Goal: Communication & Community: Answer question/provide support

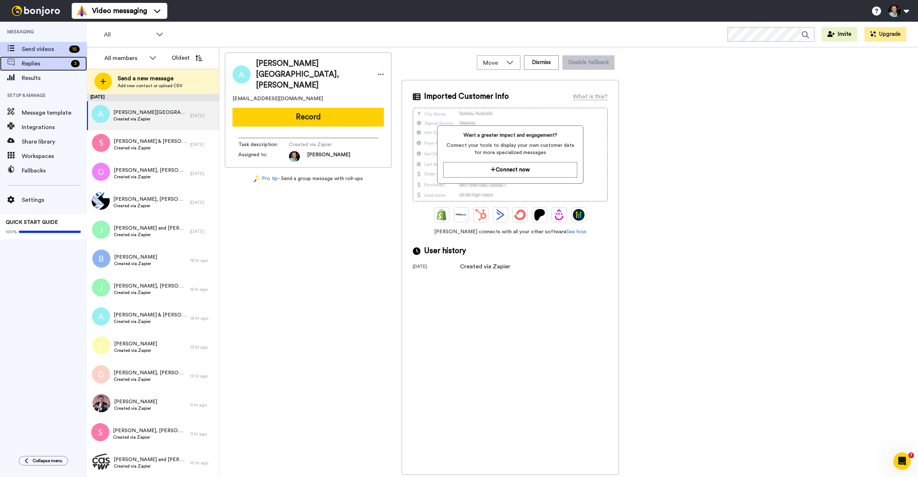
click at [45, 65] on span "Replies" at bounding box center [45, 63] width 46 height 9
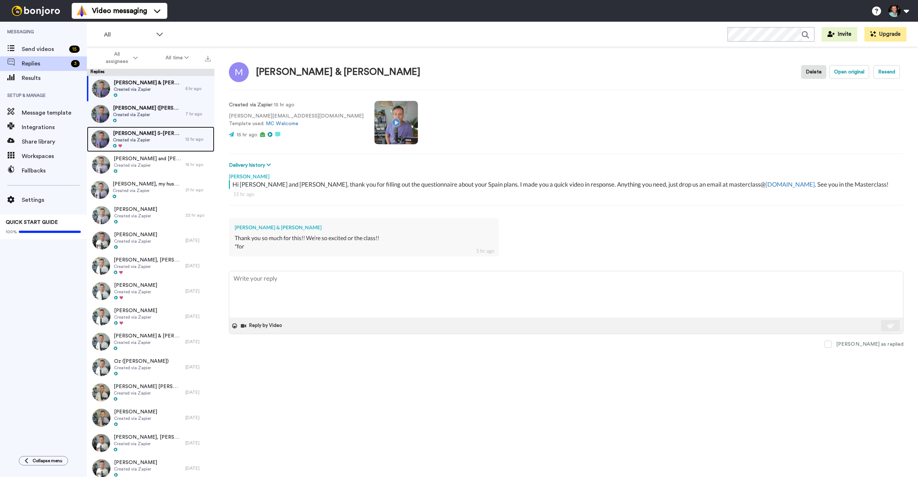
click at [149, 145] on div at bounding box center [147, 146] width 69 height 5
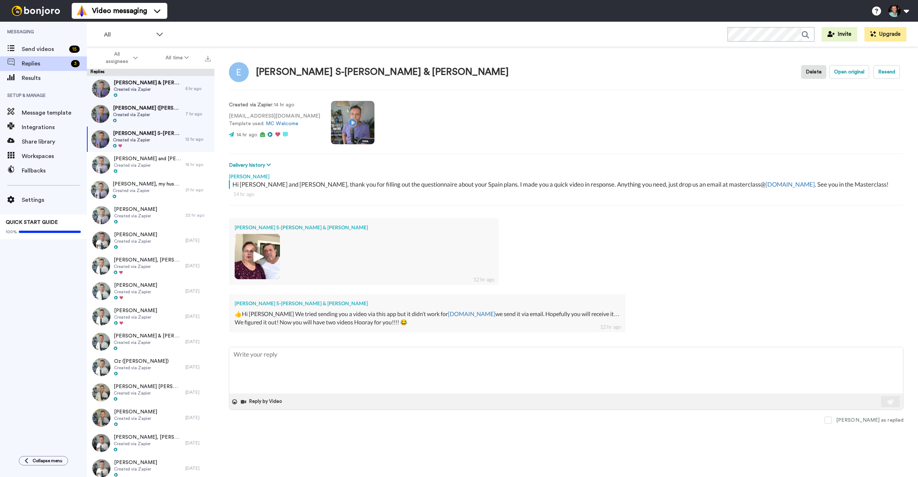
click at [262, 258] on img at bounding box center [257, 257] width 20 height 20
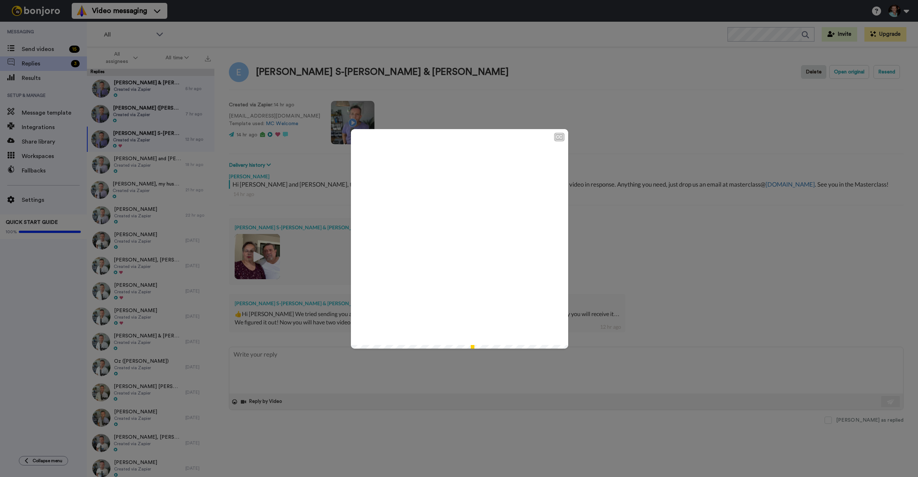
click at [467, 236] on video at bounding box center [459, 237] width 217 height 217
click at [278, 362] on div "CC Play/Pause 1:28 / 1:28" at bounding box center [459, 238] width 918 height 477
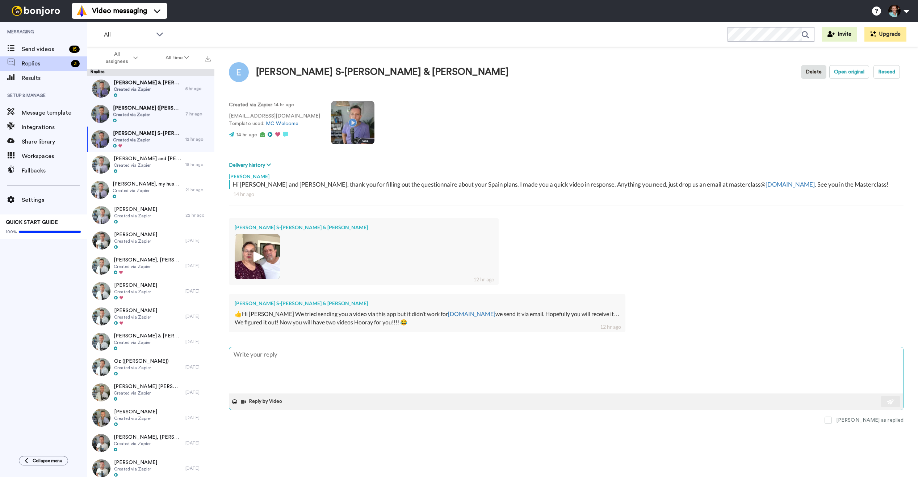
click at [290, 362] on textarea at bounding box center [566, 370] width 674 height 46
type textarea "x"
type textarea "T"
type textarea "x"
type textarea "Th"
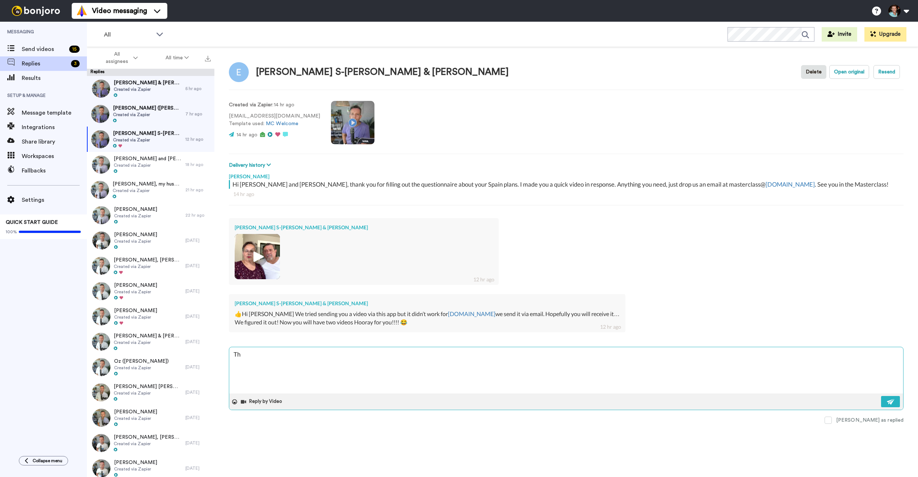
type textarea "x"
type textarea "Than"
type textarea "x"
type textarea "Thank"
type textarea "x"
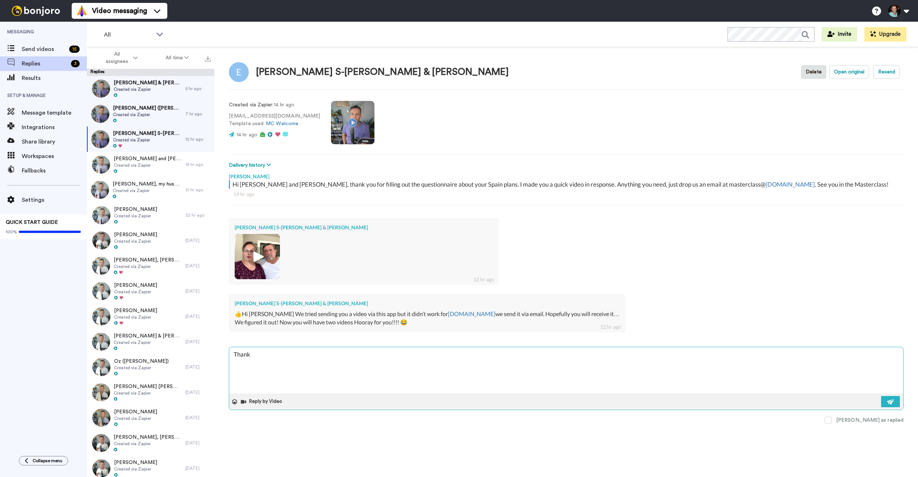
type textarea "Thank"
type textarea "x"
type textarea "Thank you"
type textarea "x"
type textarea "Thank you f"
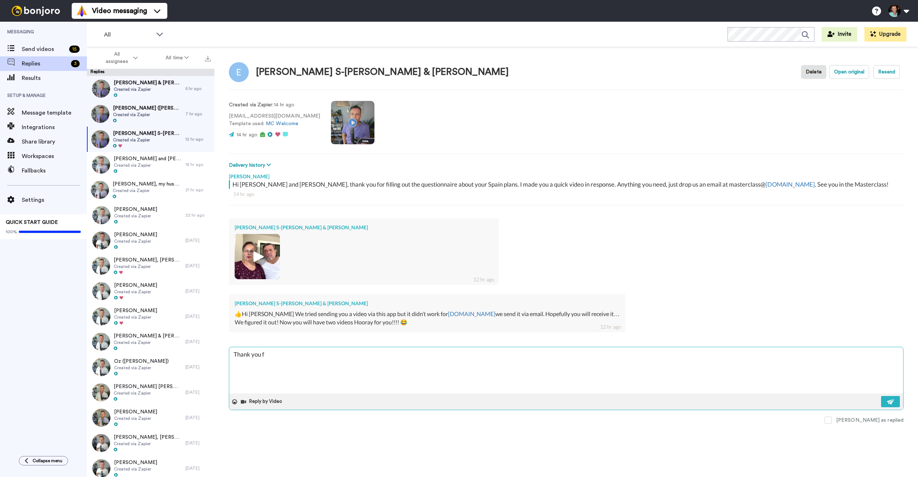
type textarea "x"
type textarea "Thank you fo"
type textarea "x"
type textarea "Thank you for"
type textarea "x"
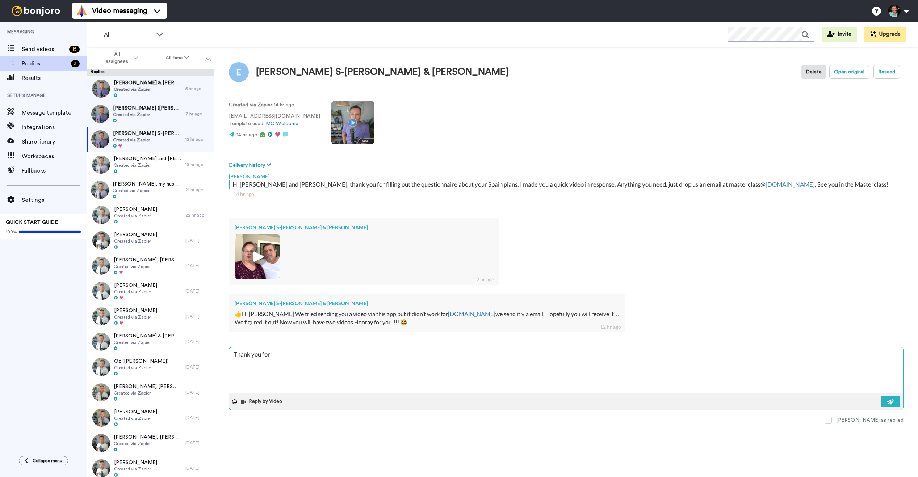
type textarea "Thank you for t"
type textarea "x"
type textarea "Thank you for th"
type textarea "x"
type textarea "Thank you for thi"
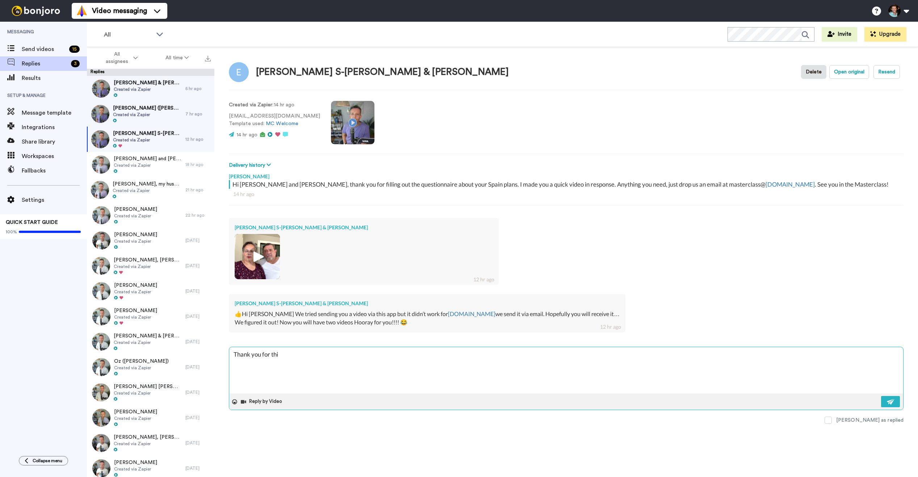
type textarea "x"
type textarea "Thank you for this"
type textarea "x"
type textarea "Thank you for this"
type textarea "x"
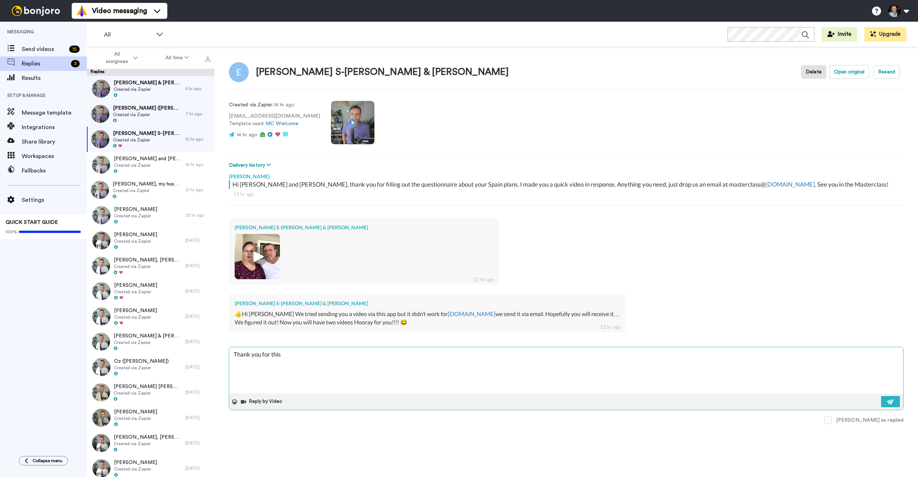
type textarea "Thank you for this v"
type textarea "x"
type textarea "Thank you for this vid"
type textarea "x"
type textarea "Thank you for this vide"
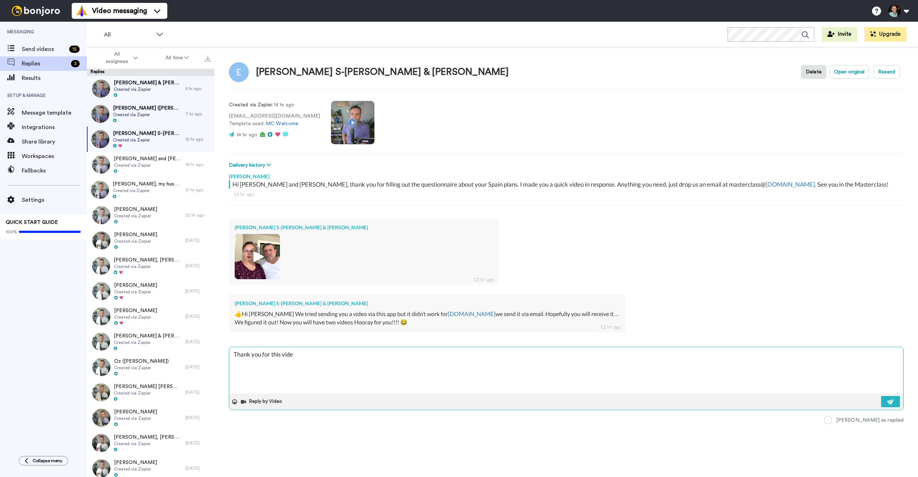
type textarea "x"
type textarea "Thank you for this video"
type textarea "x"
type textarea "Thank you for this video!"
type textarea "x"
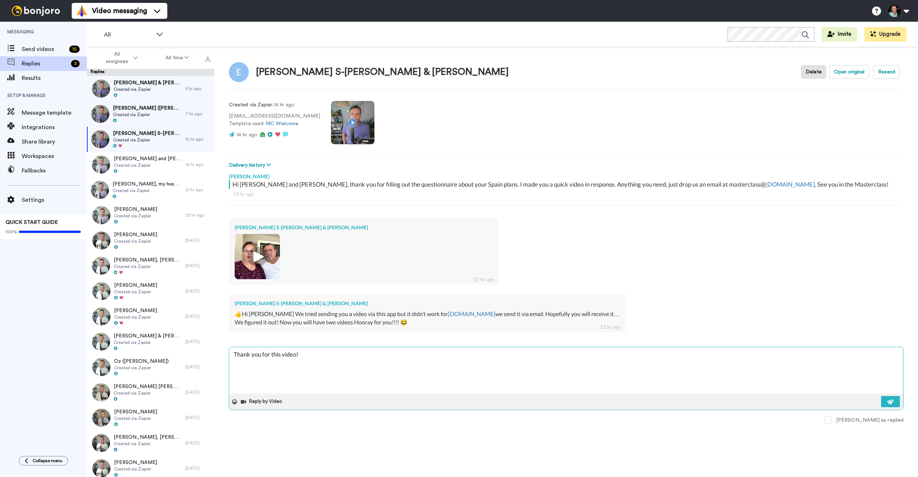
type textarea "Thank you for this video!"
type textarea "x"
type textarea "Thank you for this video! L"
type textarea "x"
type textarea "Thank you for this video! Lov"
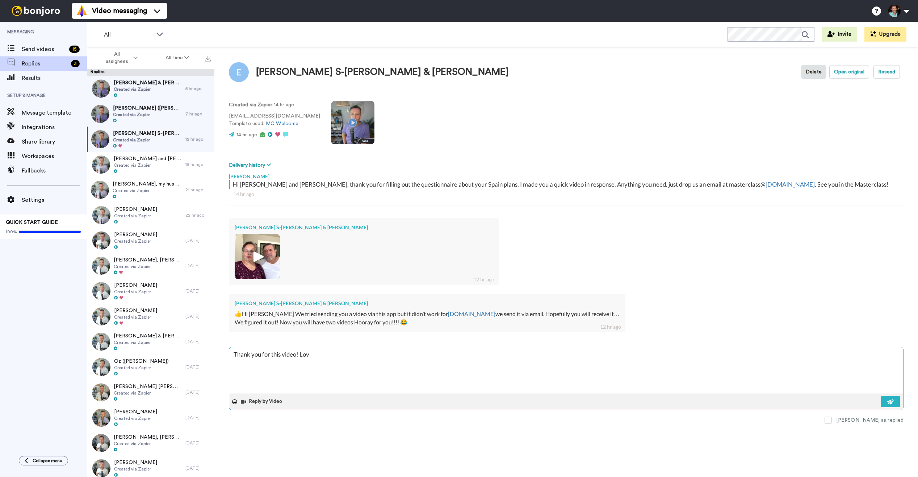
type textarea "x"
type textarea "Thank you for this video! Love"
type textarea "x"
type textarea "Thank you for this video! Lovel"
type textarea "x"
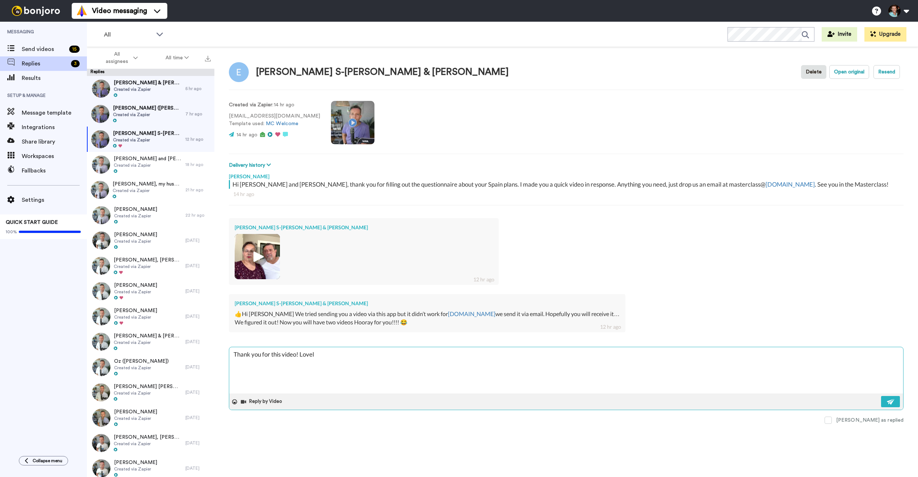
type textarea "Thank you for this video! Lovele"
type textarea "x"
type textarea "Thank you for this video! Lovel"
type textarea "x"
type textarea "Thank you for this video! Lovely"
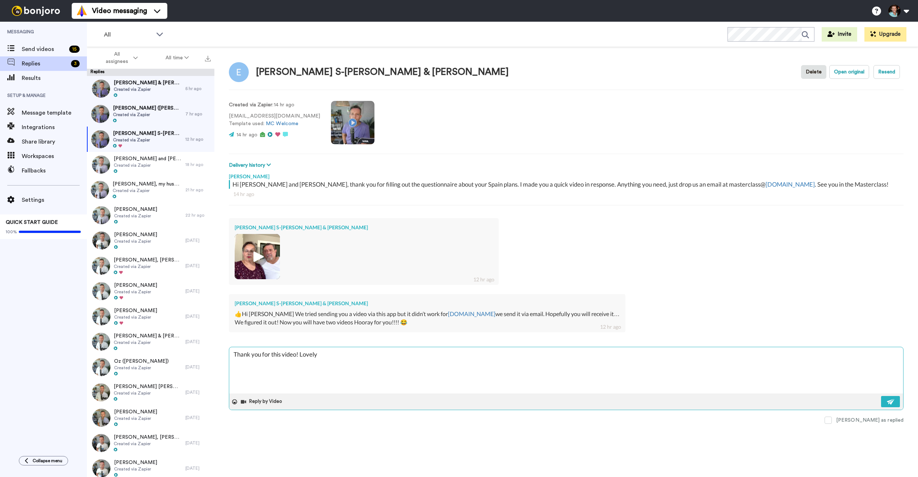
type textarea "x"
type textarea "Thank you for this video! Lovely"
type textarea "x"
type textarea "Thank you for this video! Lovely t"
type textarea "x"
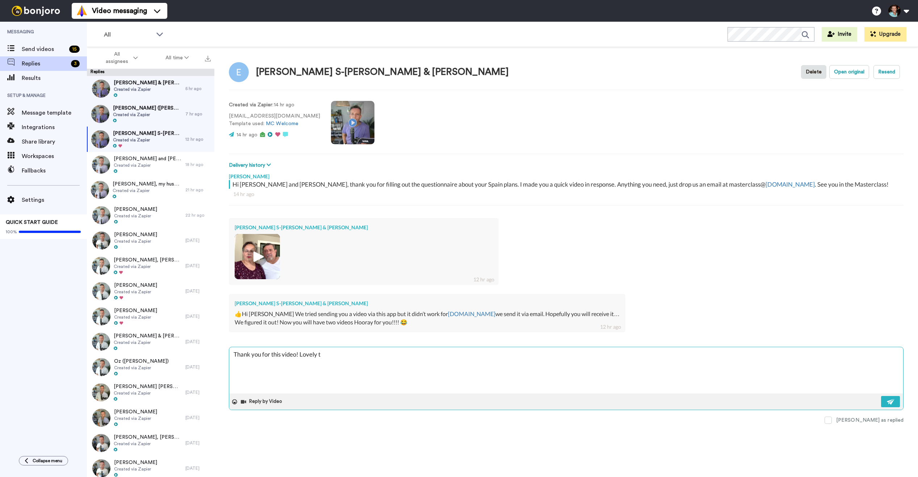
type textarea "Thank you for this video! Lovely to"
type textarea "x"
type textarea "Thank you for this video! Lovely to"
type textarea "x"
type textarea "Thank you for this video! Lovely to p"
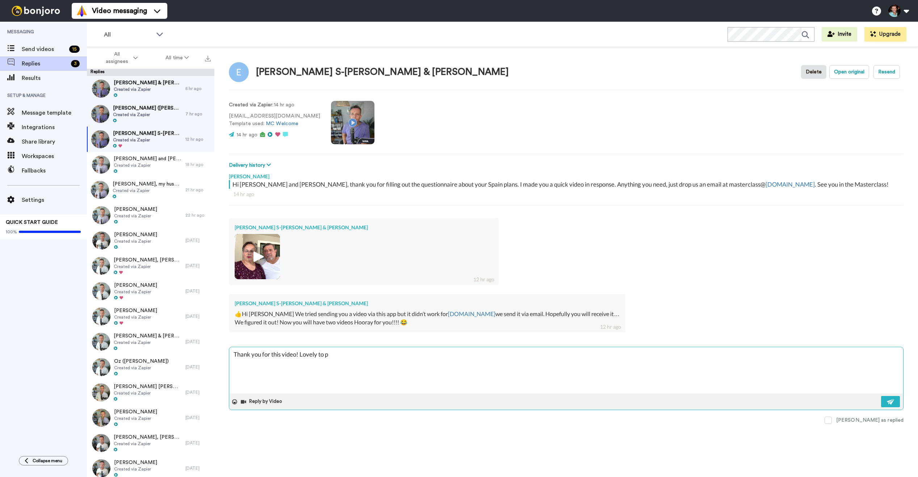
type textarea "x"
type textarea "Thank you for this video! Lovely to pu"
type textarea "x"
type textarea "Thank you for this video! Lovely to put"
type textarea "x"
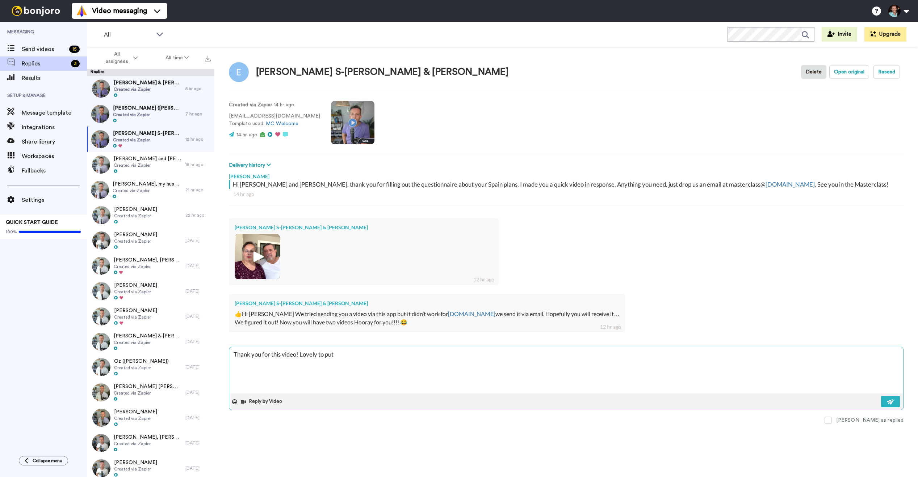
type textarea "Thank you for this video! Lovely to put a"
type textarea "x"
type textarea "Thank you for this video! Lovely to put a"
type textarea "x"
type textarea "Thank you for this video! Lovely to put a n"
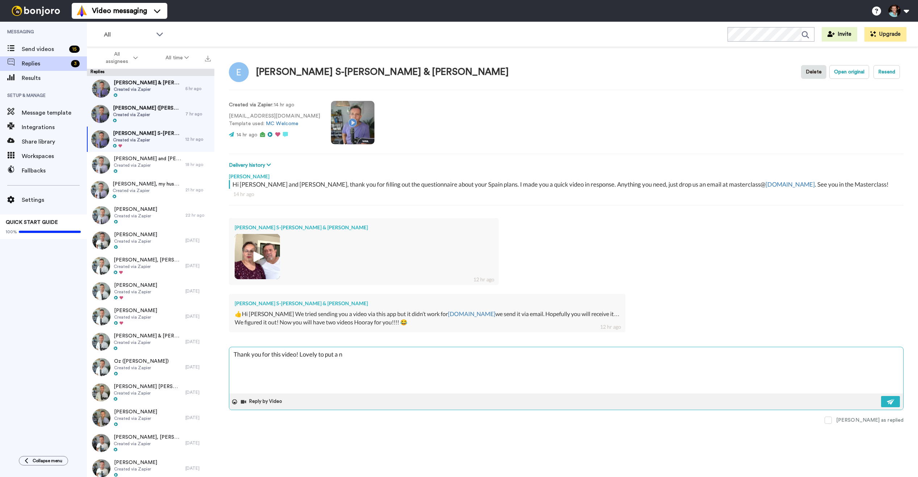
type textarea "x"
type textarea "Thank you for this video! Lovely to put a"
type textarea "x"
type textarea "Thank you for this video! Lovely to put a"
type textarea "x"
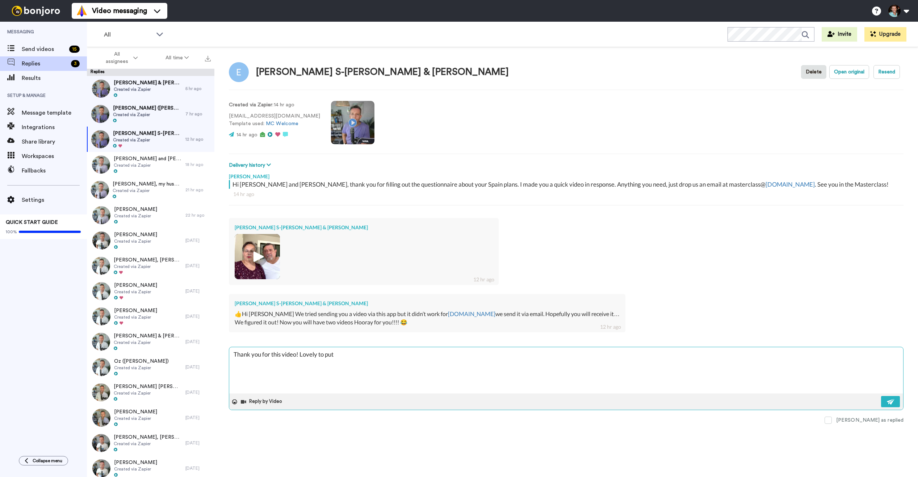
type textarea "Thank you for this video! Lovely to put f"
type textarea "x"
type textarea "Thank you for this video! Lovely to put fa"
type textarea "x"
type textarea "Thank you for this video! Lovely to put face"
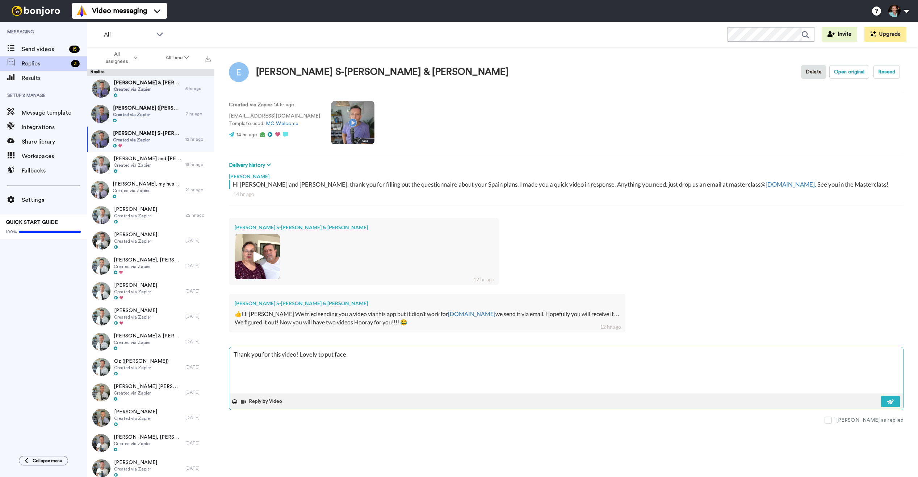
type textarea "x"
type textarea "Thank you for this video! Lovely to put faces"
type textarea "x"
type textarea "Thank you for this video! Lovely to put faces"
type textarea "x"
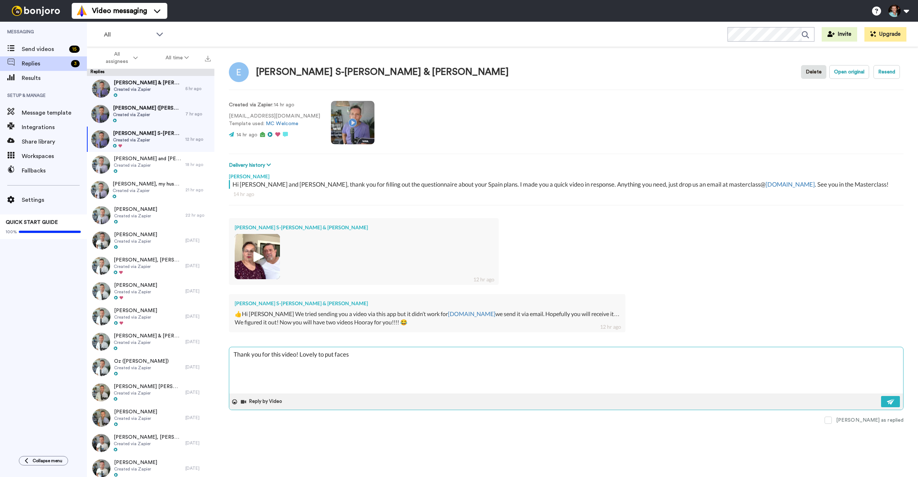
type textarea "Thank you for this video! Lovely to put faces t"
type textarea "x"
type textarea "Thank you for this video! Lovely to put faces to"
type textarea "x"
type textarea "Thank you for this video! Lovely to put faces to t"
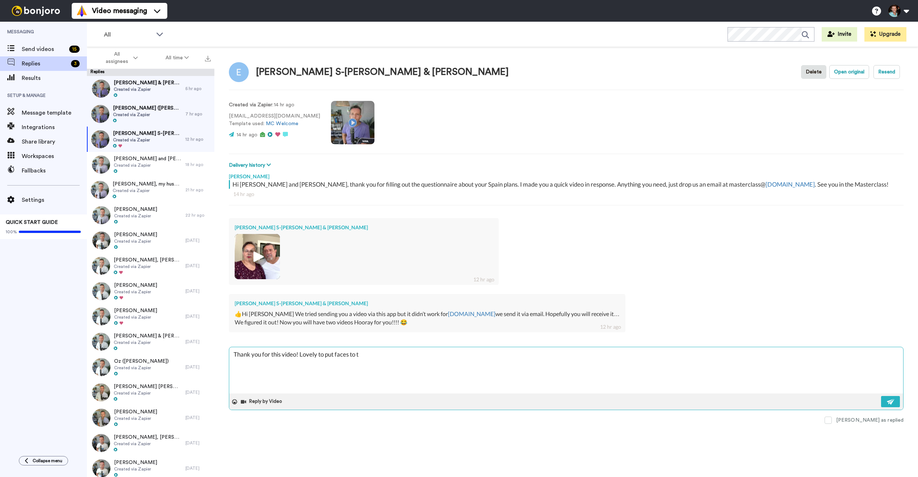
type textarea "x"
type textarea "Thank you for this video! Lovely to put faces to th"
type textarea "x"
type textarea "Thank you for this video! Lovely to put faces to the"
type textarea "x"
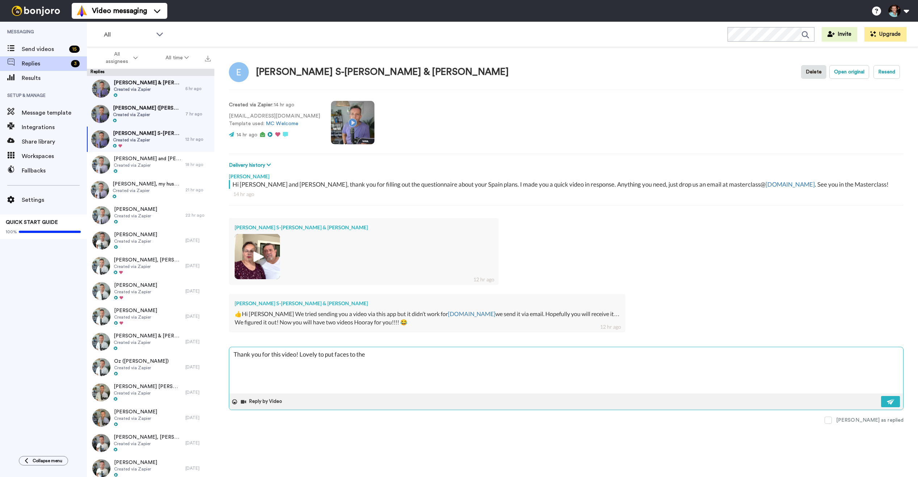
type textarea "Thank you for this video! Lovely to put faces to the n"
type textarea "x"
type textarea "Thank you for this video! Lovely to put faces to the na"
type textarea "x"
type textarea "Thank you for this video! Lovely to put faces to the nam"
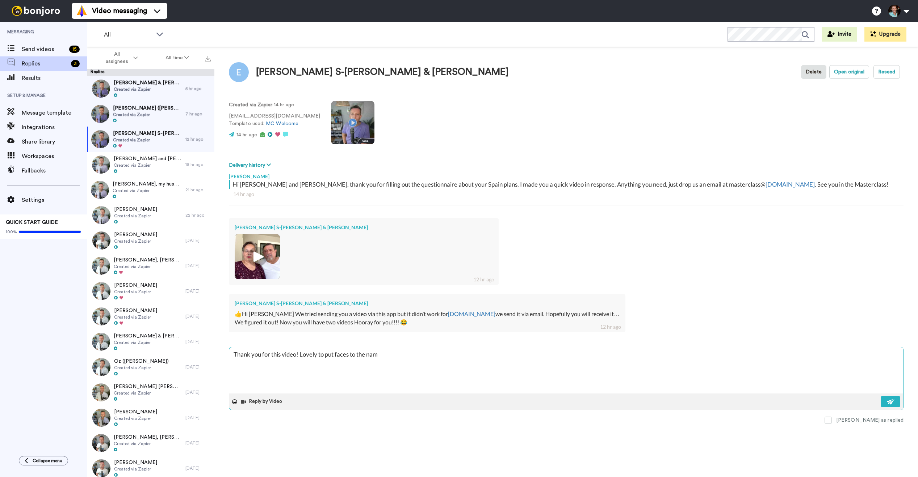
type textarea "x"
type textarea "Thank you for this video! Lovely to put faces to the name"
type textarea "x"
type textarea "Thank you for this video! Lovely to put faces to the names"
type textarea "x"
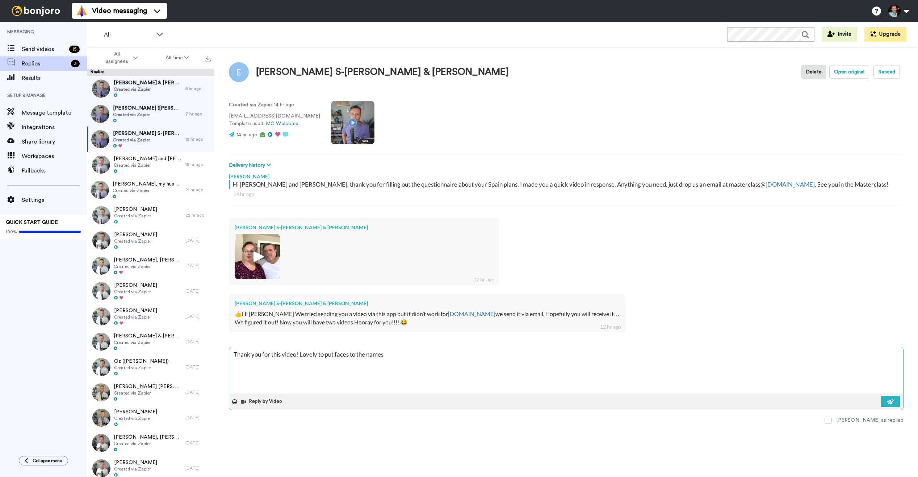
type textarea "Thank you for this video! Lovely to put faces to the names"
type textarea "x"
type textarea "Thank you for this video! Lovely to put faces to the names :"
type textarea "x"
type textarea "Thank you for this video! Lovely to put faces to the names :)"
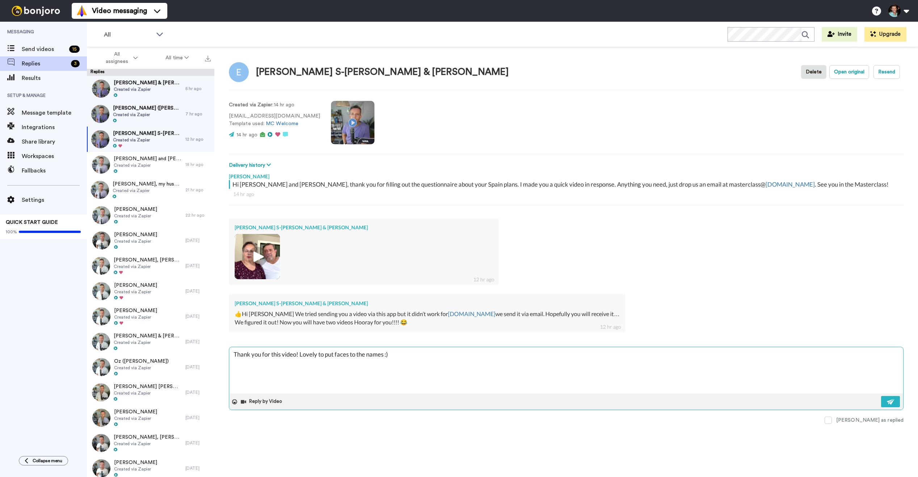
type textarea "x"
type textarea "Thank you for this video! Lovely to put faces to the names :)"
type textarea "x"
type textarea "Thank you for this video! Lovely to put faces to the names :) A"
type textarea "x"
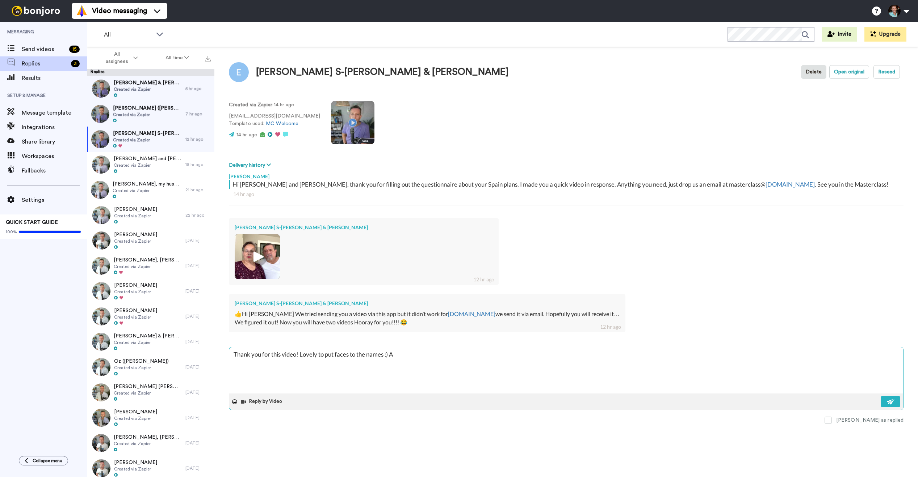
type textarea "Thank you for this video! Lovely to put faces to the names :) An"
type textarea "x"
type textarea "Thank you for this video! Lovely to put faces to the names :) And"
type textarea "x"
type textarea "Thank you for this video! Lovely to put faces to the names :) And"
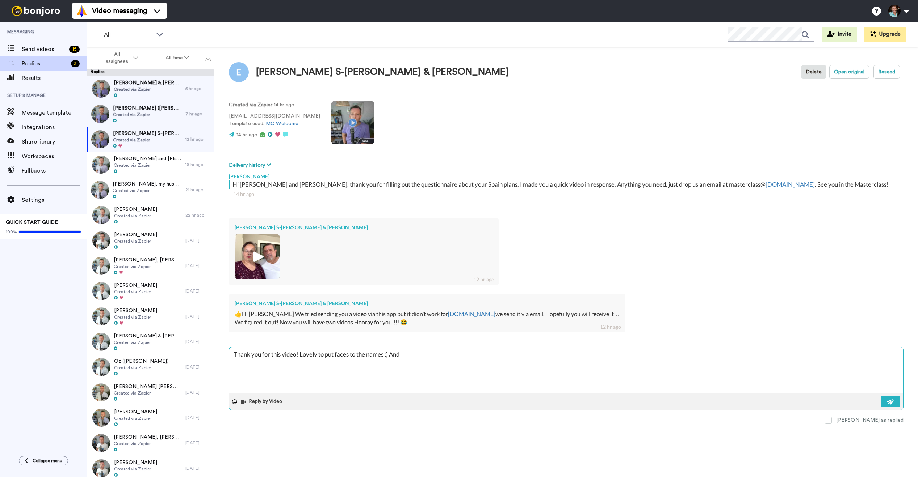
type textarea "x"
type textarea "Thank you for this video! Lovely to put faces to the names :) And y"
type textarea "x"
type textarea "Thank you for this video! Lovely to put faces to the names :) And ye"
type textarea "x"
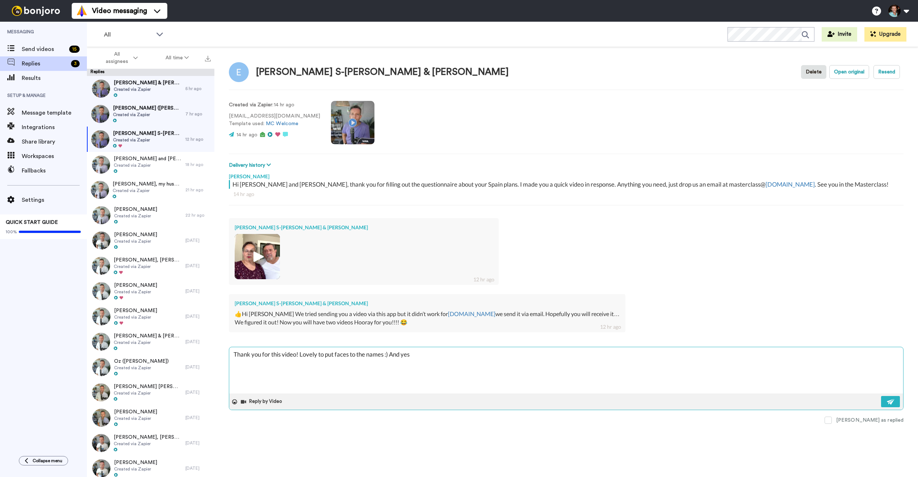
type textarea "Thank you for this video! Lovely to put faces to the names :) And yes,"
type textarea "x"
type textarea "Thank you for this video! Lovely to put faces to the names :) And yes,"
type textarea "x"
type textarea "Thank you for this video! Lovely to put faces to the names :) And yes, I"
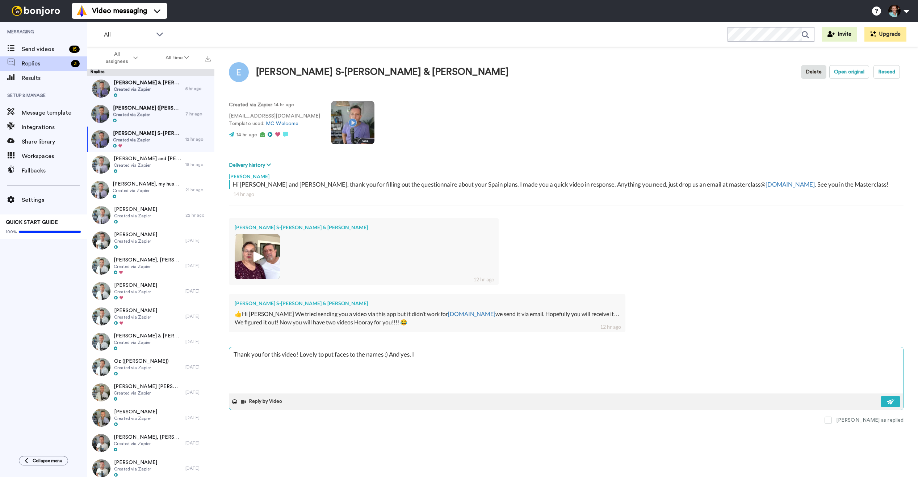
type textarea "x"
type textarea "Thank you for this video! Lovely to put faces to the names :) And yes, I'"
type textarea "x"
type textarea "Thank you for this video! Lovely to put faces to the names :) And yes, I'l"
type textarea "x"
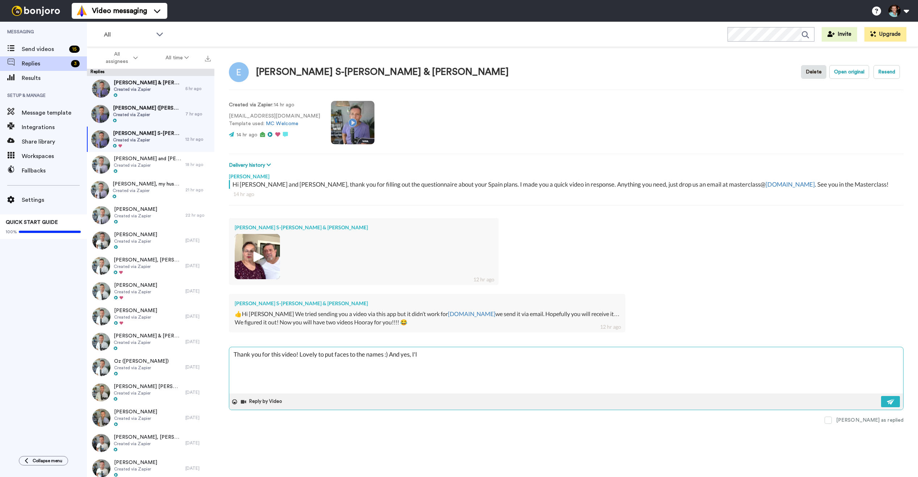
type textarea "Thank you for this video! Lovely to put faces to the names :) And yes, I'll"
type textarea "x"
type textarea "Thank you for this video! Lovely to put faces to the names :) And yes, I'll"
type textarea "x"
type textarea "Thank you for this video! Lovely to put faces to the names :) And yes, I'll s"
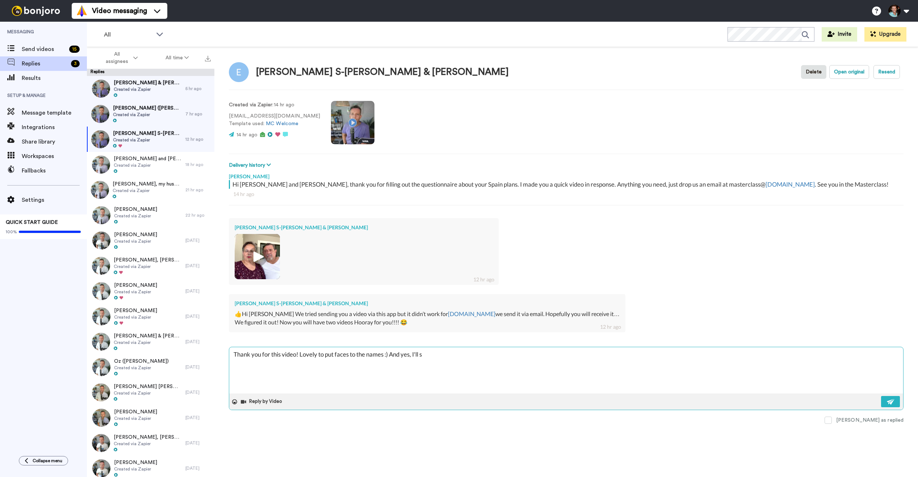
type textarea "x"
type textarea "Thank you for this video! Lovely to put faces to the names :) And yes, I'll sa"
type textarea "x"
type textarea "Thank you for this video! Lovely to put faces to the names :) And yes, I'll say"
type textarea "x"
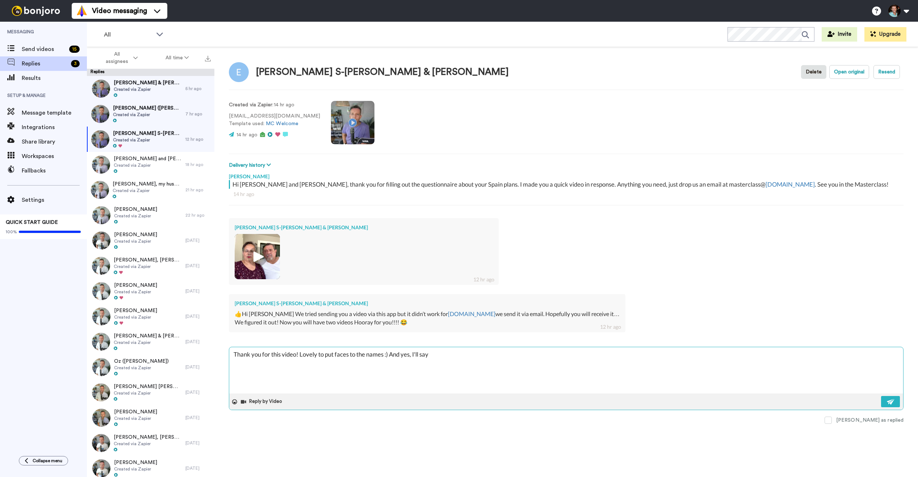
type textarea "Thank you for this video! Lovely to put faces to the names :) And yes, I'll say"
type textarea "x"
type textarea "Thank you for this video! Lovely to put faces to the names :) And yes, I'll say…"
type textarea "x"
type textarea "Thank you for this video! Lovely to put faces to the names :) And yes, I'll say…"
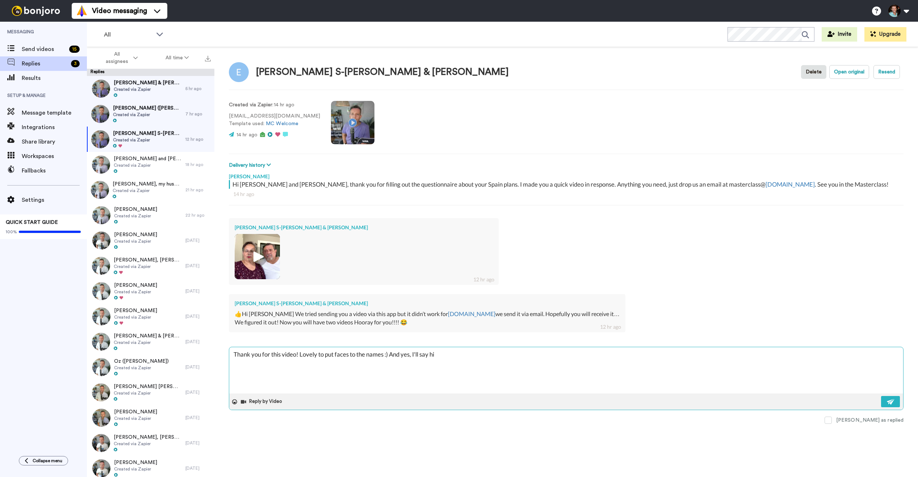
type textarea "x"
type textarea "Thank you for this video! Lovely to put faces to the names :) And yes, I'll say…"
type textarea "x"
type textarea "Thank you for this video! Lovely to put faces to the names :) And yes, I'll say…"
type textarea "x"
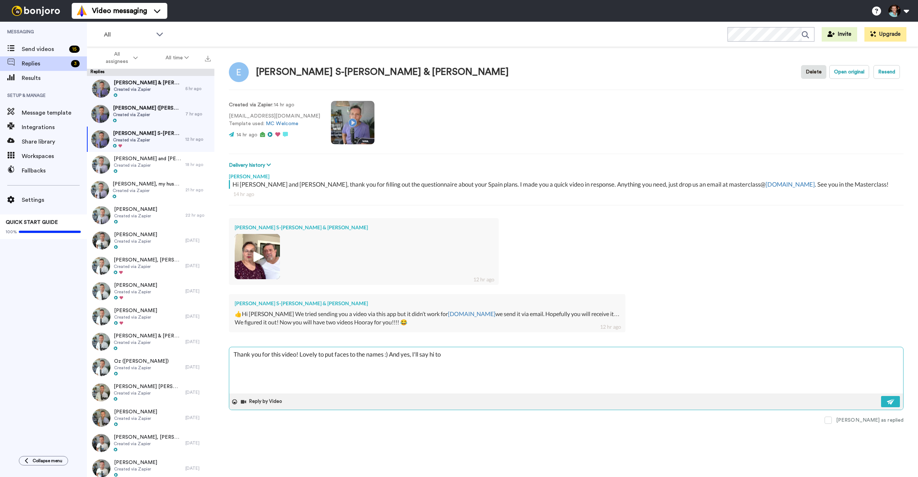
type textarea "Thank you for this video! Lovely to put faces to the names :) And yes, I'll say…"
type textarea "x"
type textarea "Thank you for this video! Lovely to put faces to the names :) And yes, I'll say…"
type textarea "x"
type textarea "Thank you for this video! Lovely to put faces to the names :) And yes, I'll say…"
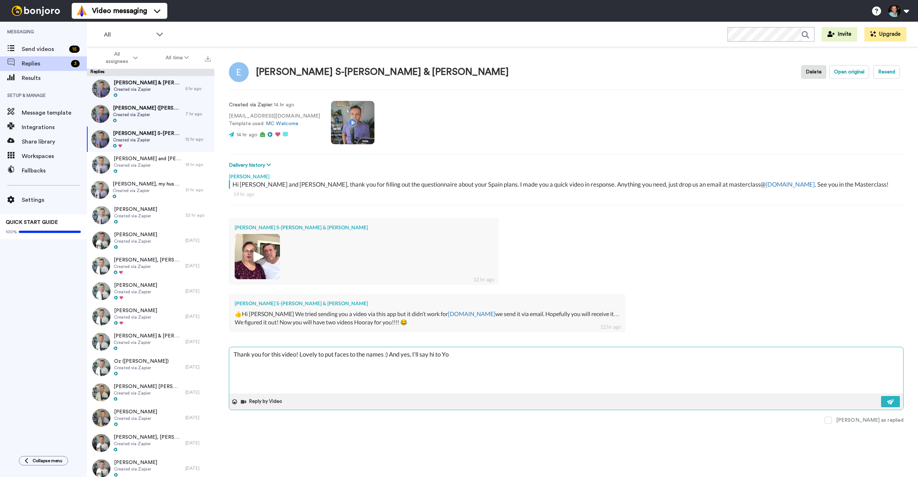
type textarea "x"
type textarea "Thank you for this video! Lovely to put faces to the names :) And yes, I'll say…"
type textarea "x"
type textarea "Thank you for this video! Lovely to put faces to the names :) And yes, I'll say…"
type textarea "x"
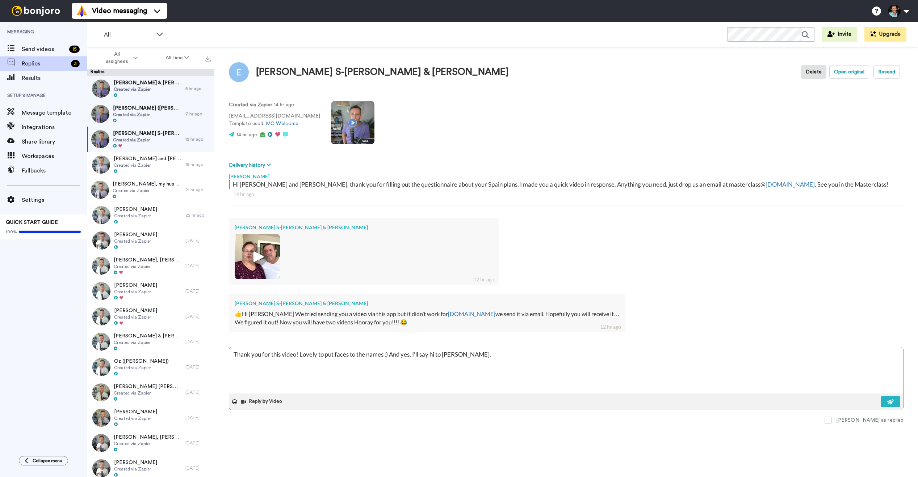
type textarea "Thank you for this video! Lovely to put faces to the names :) And yes, I'll say…"
type textarea "x"
type textarea "Thank you for this video! Lovely to put faces to the names :) And yes, I'll say…"
type textarea "x"
type textarea "Thank you for this video! Lovely to put faces to the names :) And yes, I'll say…"
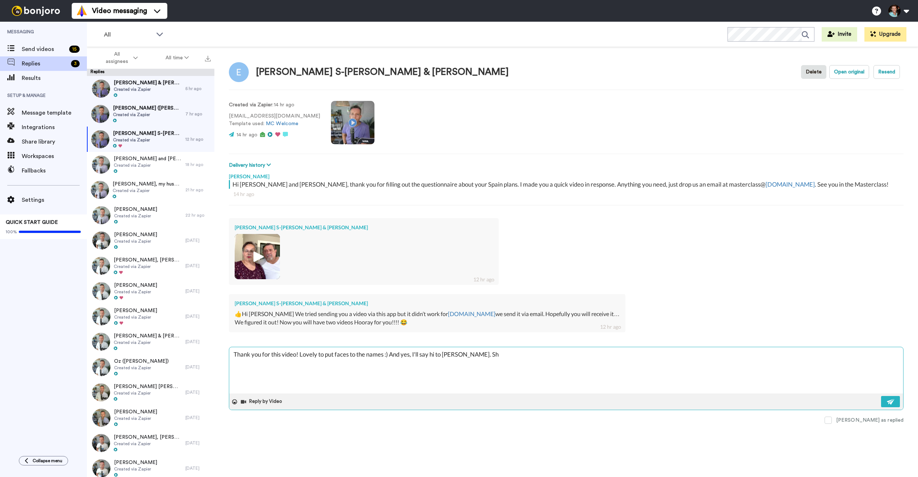
type textarea "x"
type textarea "Thank you for this video! Lovely to put faces to the names :) And yes, I'll say…"
type textarea "x"
type textarea "Thank you for this video! Lovely to put faces to the names :) And yes, I'll say…"
type textarea "x"
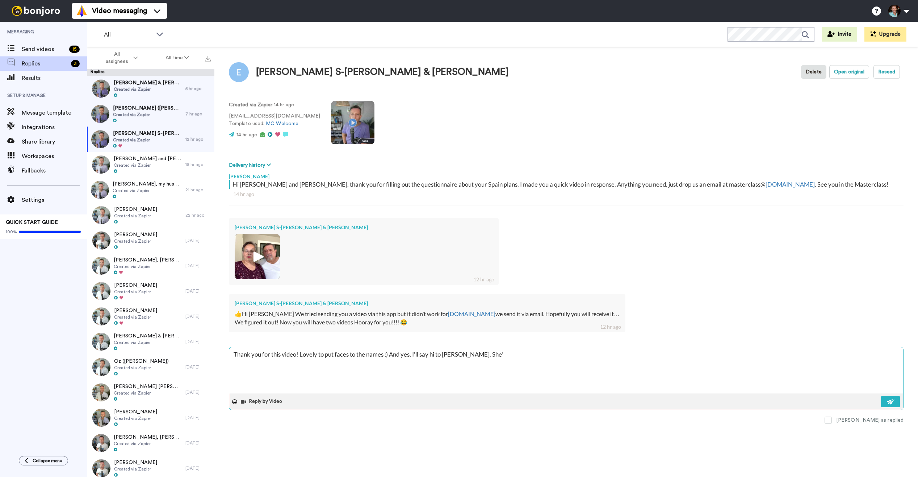
type textarea "Thank you for this video! Lovely to put faces to the names :) And yes, I'll say…"
type textarea "x"
type textarea "Thank you for this video! Lovely to put faces to the names :) And yes, I'll say…"
type textarea "x"
type textarea "Thank you for this video! Lovely to put faces to the names :) And yes, I'll say…"
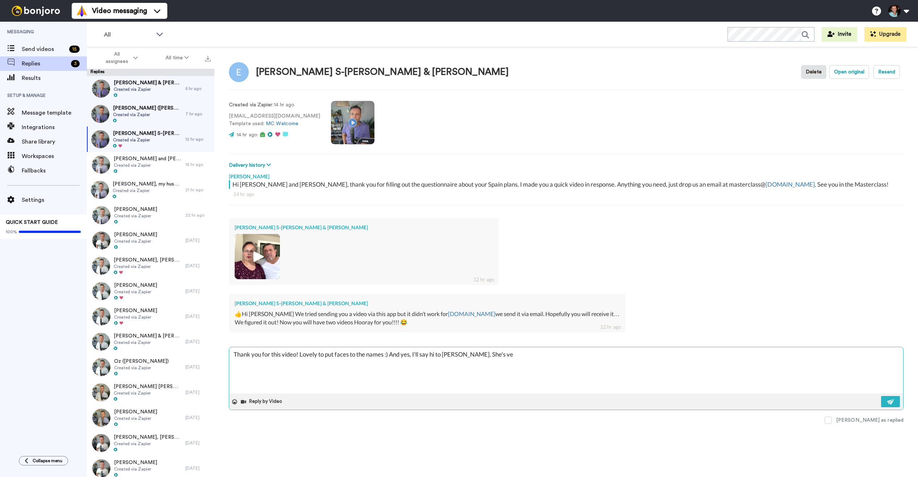
type textarea "x"
type textarea "Thank you for this video! Lovely to put faces to the names :) And yes, I'll say…"
type textarea "x"
type textarea "Thank you for this video! Lovely to put faces to the names :) And yes, I'll say…"
type textarea "x"
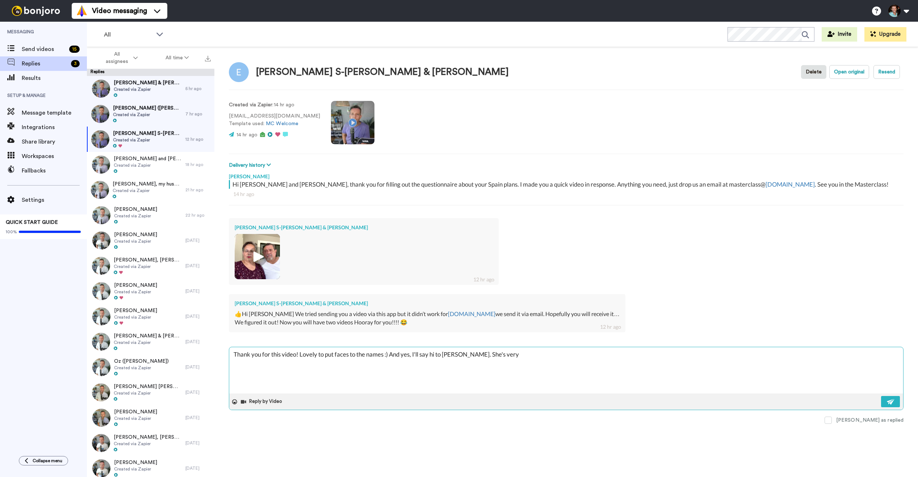
type textarea "Thank you for this video! Lovely to put faces to the names :) And yes, I'll say…"
type textarea "x"
type textarea "Thank you for this video! Lovely to put faces to the names :) And yes, I'll say…"
type textarea "x"
type textarea "Thank you for this video! Lovely to put faces to the names :) And yes, I'll say…"
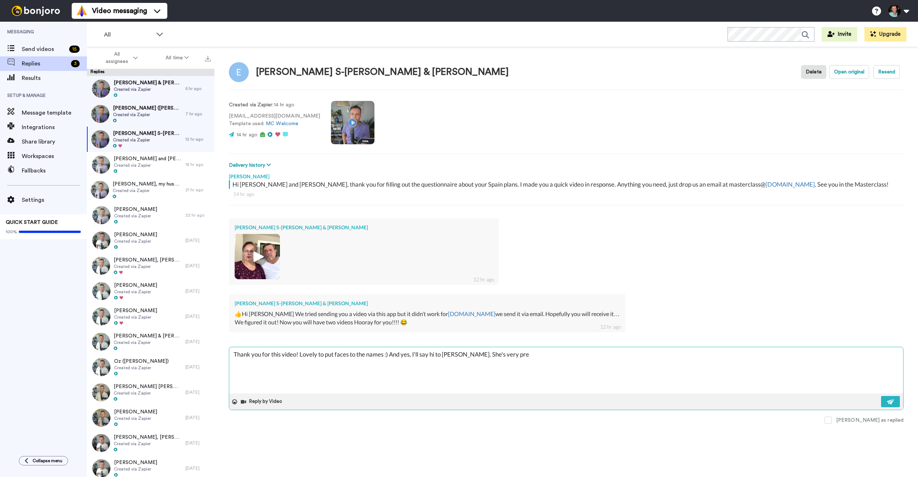
type textarea "x"
type textarea "Thank you for this video! Lovely to put faces to the names :) And yes, I'll say…"
type textarea "x"
type textarea "Thank you for this video! Lovely to put faces to the names :) And yes, I'll say…"
type textarea "x"
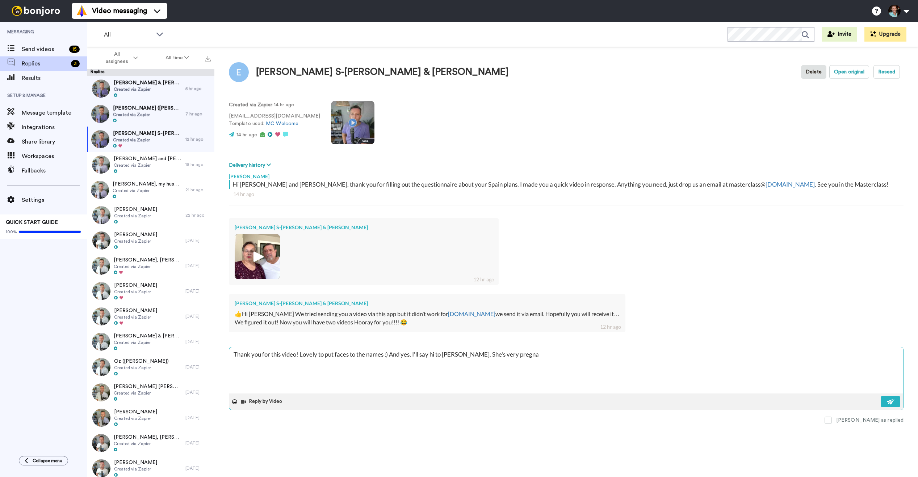
type textarea "Thank you for this video! Lovely to put faces to the names :) And yes, I'll say…"
click at [511, 244] on div "[PERSON_NAME] S-[PERSON_NAME] & [PERSON_NAME] 12 hr ago" at bounding box center [566, 251] width 674 height 76
click at [554, 355] on textarea "Thank you for this video! Lovely to put faces to the names :) And yes, I'll say…" at bounding box center [566, 370] width 674 height 46
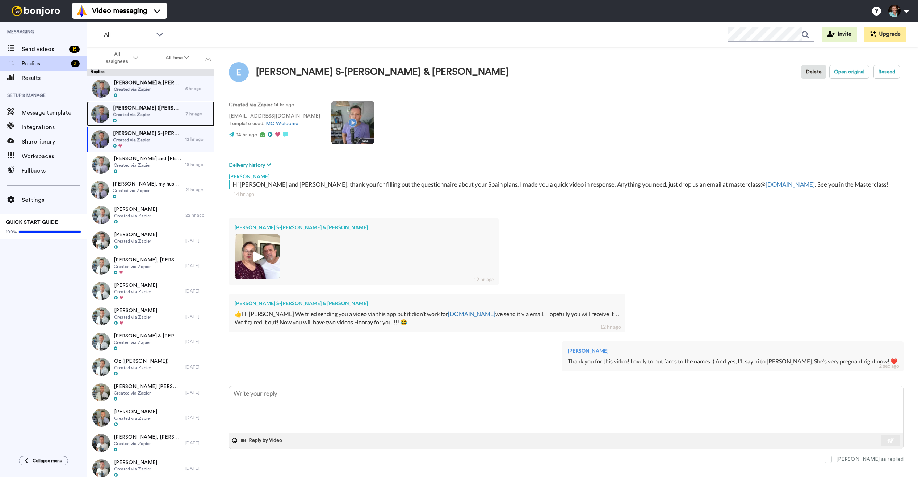
click at [135, 110] on span "[PERSON_NAME] ([PERSON_NAME] and [PERSON_NAME])" at bounding box center [147, 108] width 69 height 7
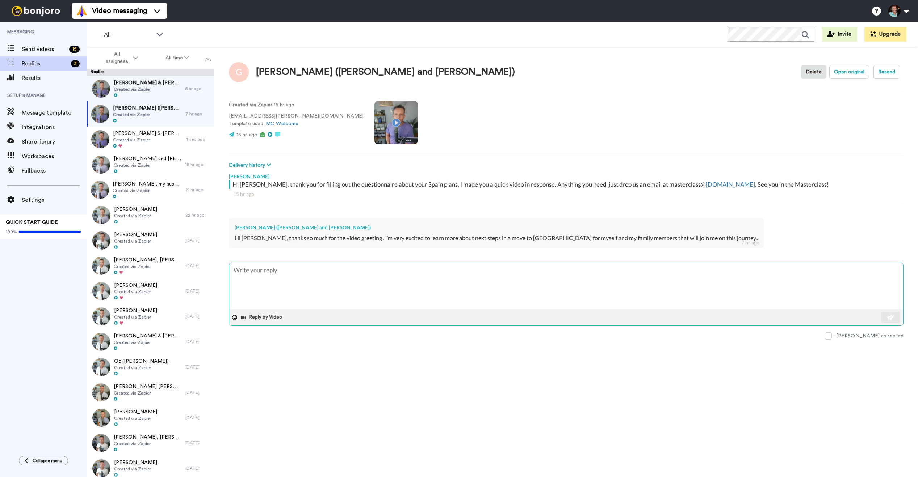
click at [377, 282] on textarea at bounding box center [566, 286] width 674 height 46
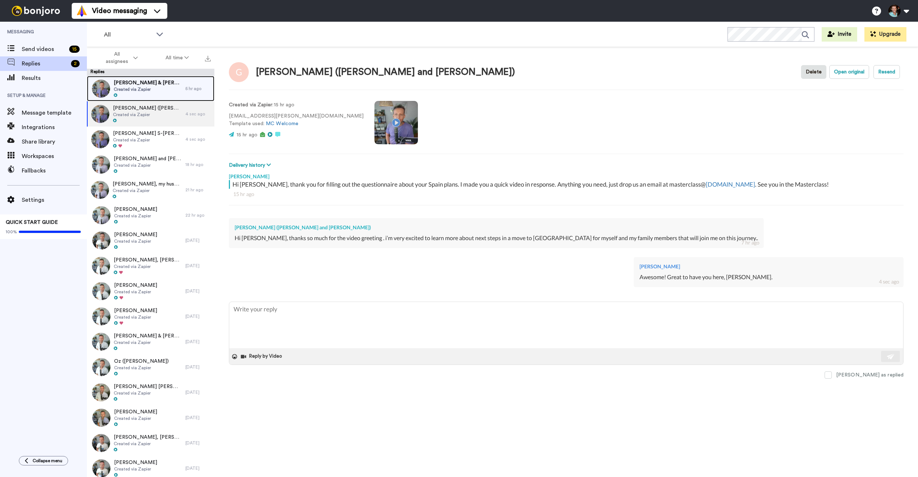
click at [153, 90] on span "Created via Zapier" at bounding box center [148, 90] width 68 height 6
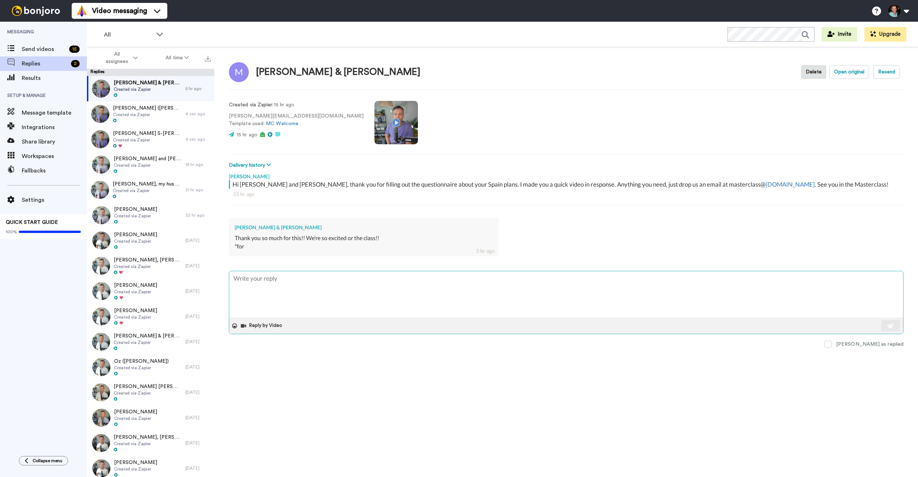
click at [346, 284] on textarea at bounding box center [566, 294] width 674 height 46
